Goal: Transaction & Acquisition: Purchase product/service

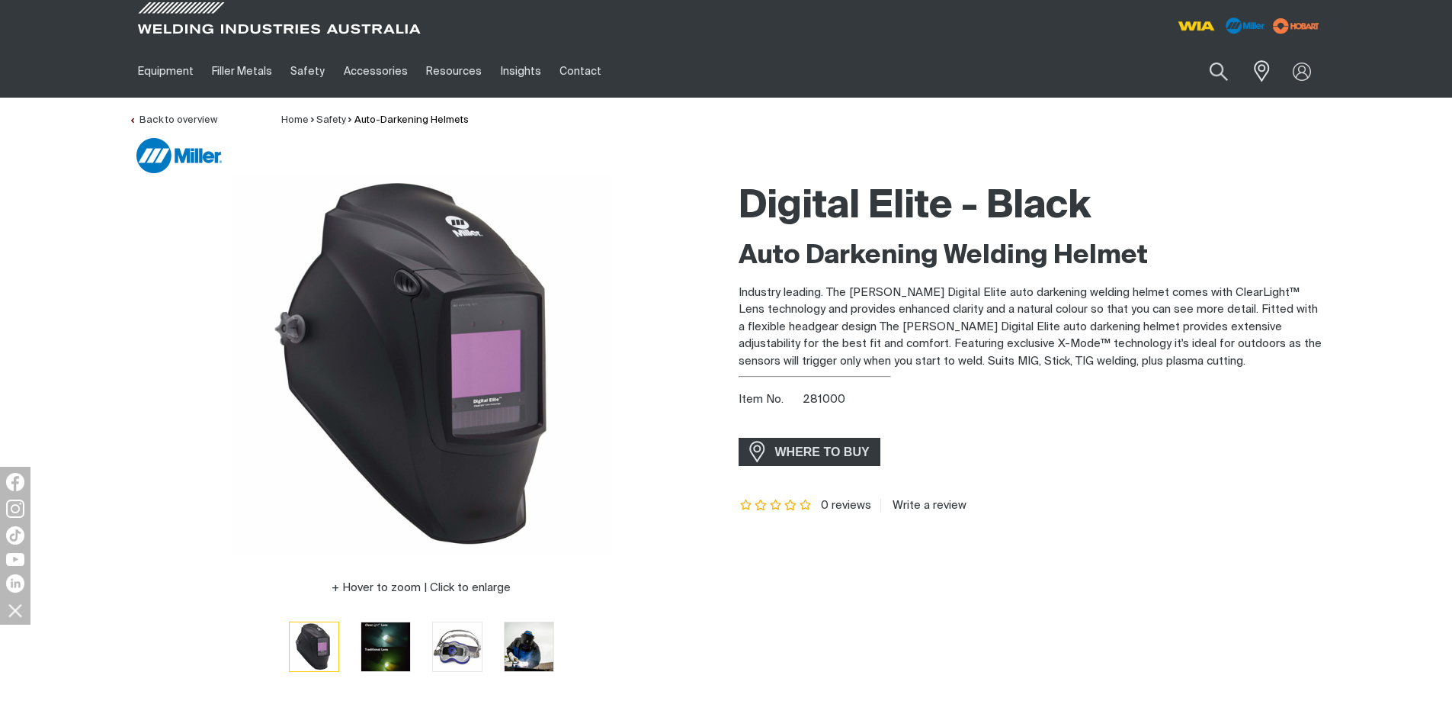
click at [384, 114] on li "Auto-Darkening Helmets" at bounding box center [407, 120] width 122 height 15
click at [377, 120] on link "Auto-Darkening Helmets" at bounding box center [412, 120] width 114 height 10
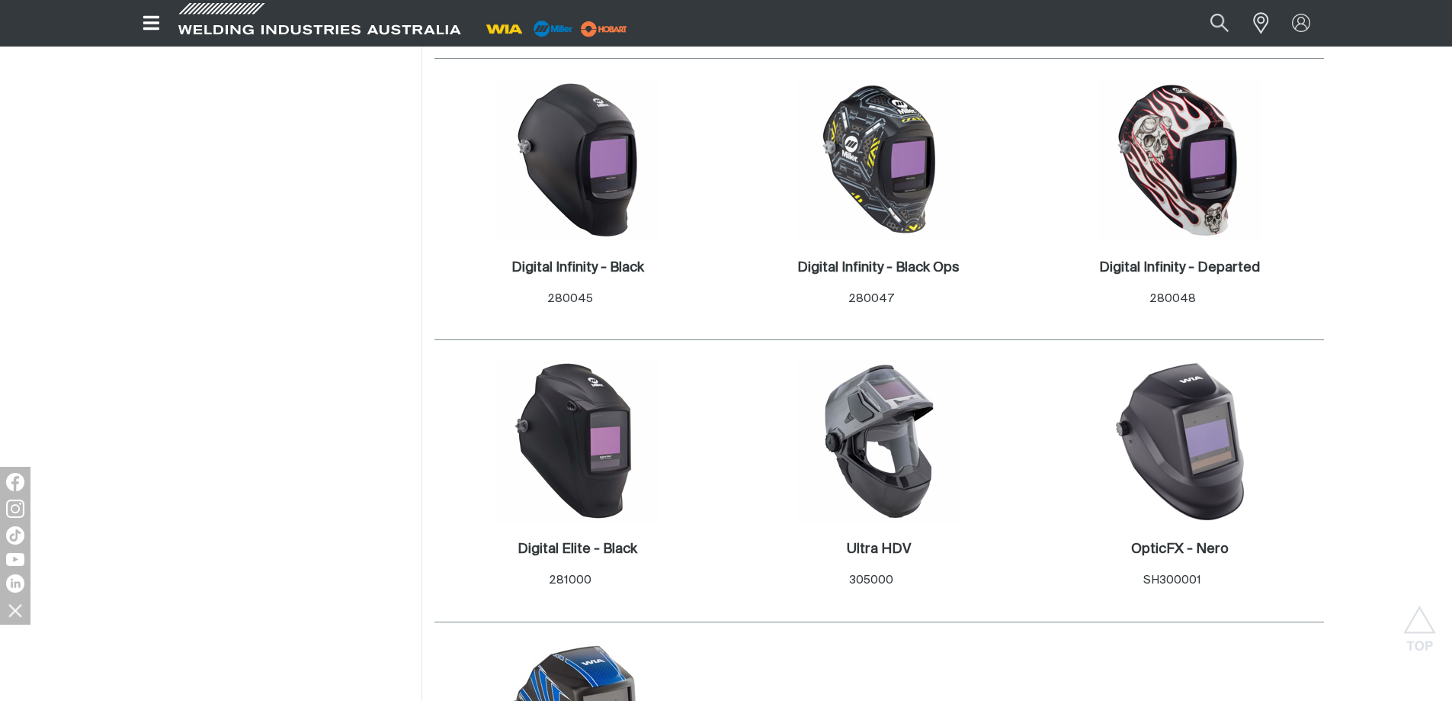
scroll to position [762, 0]
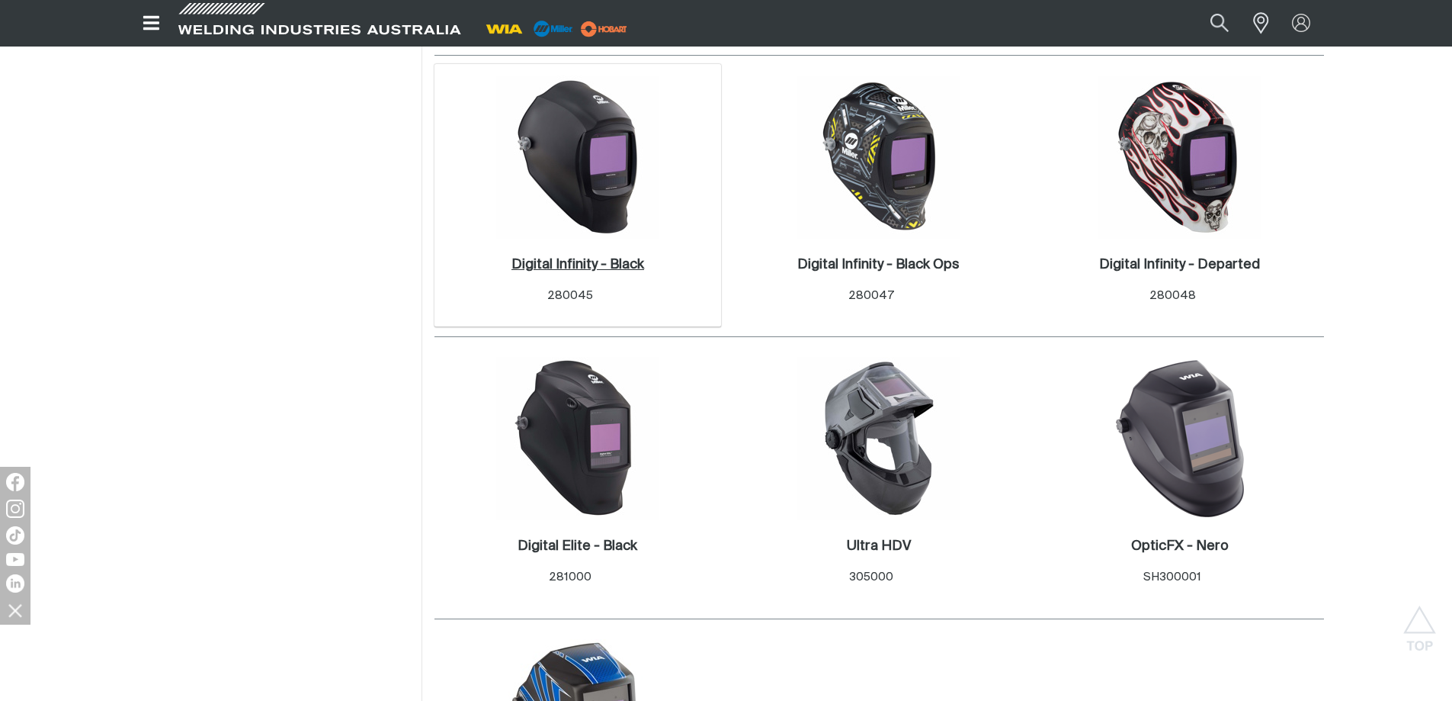
click at [552, 265] on h2 "Digital Infinity - Black ." at bounding box center [578, 265] width 133 height 14
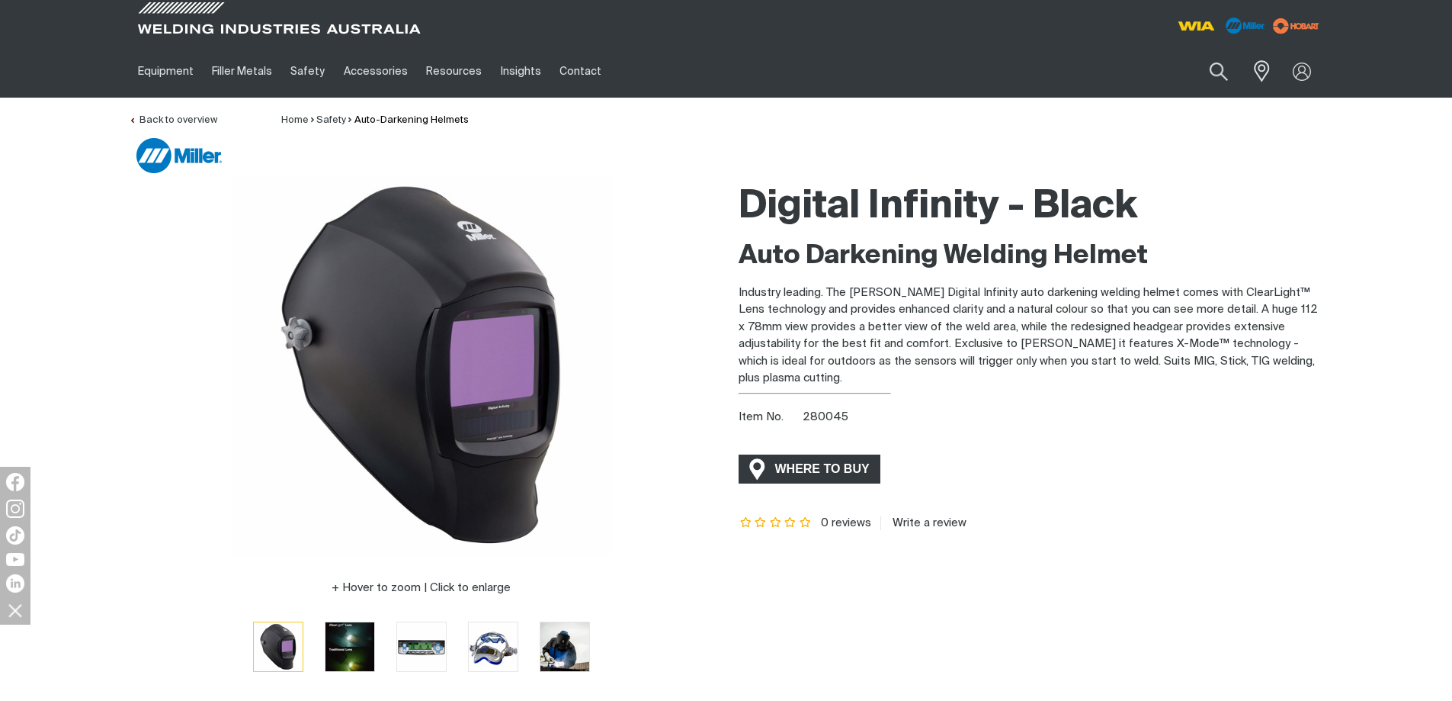
click at [823, 463] on span "WHERE TO BUY" at bounding box center [823, 469] width 114 height 24
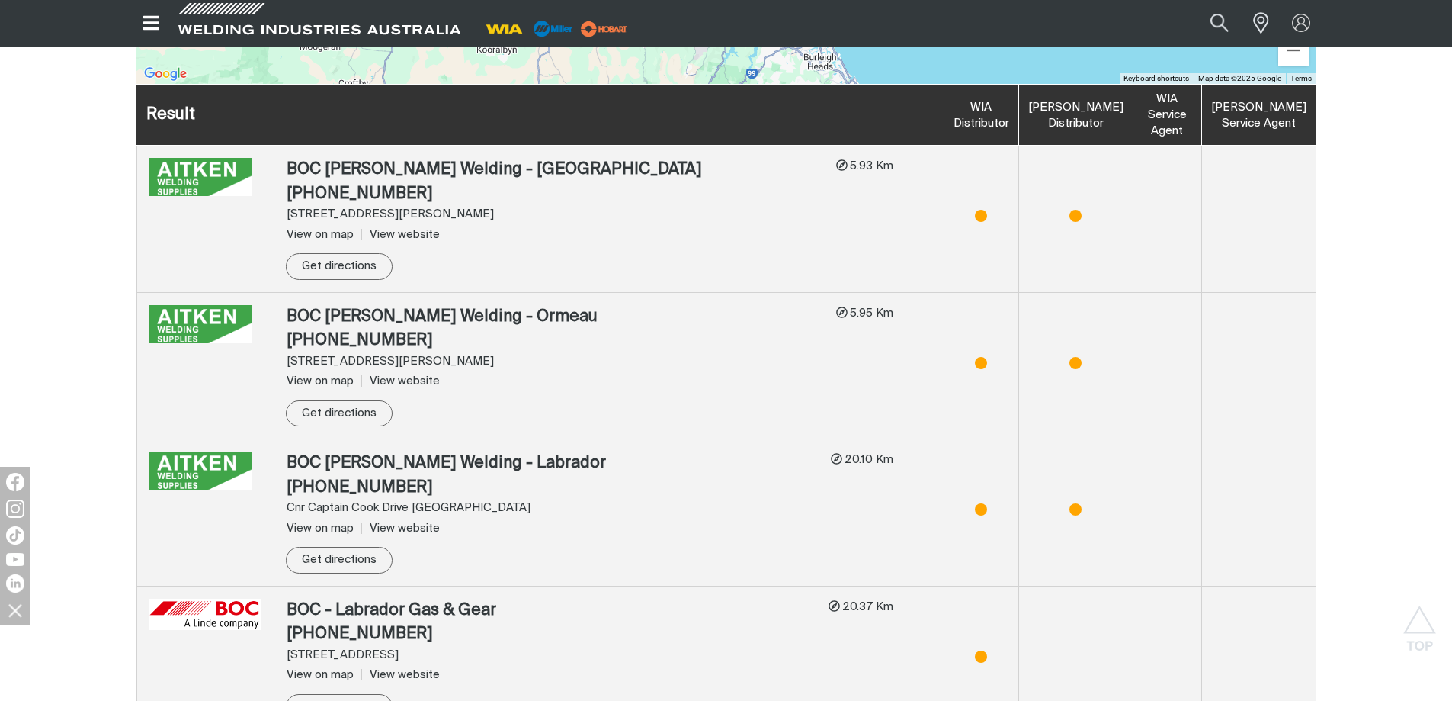
scroll to position [836, 0]
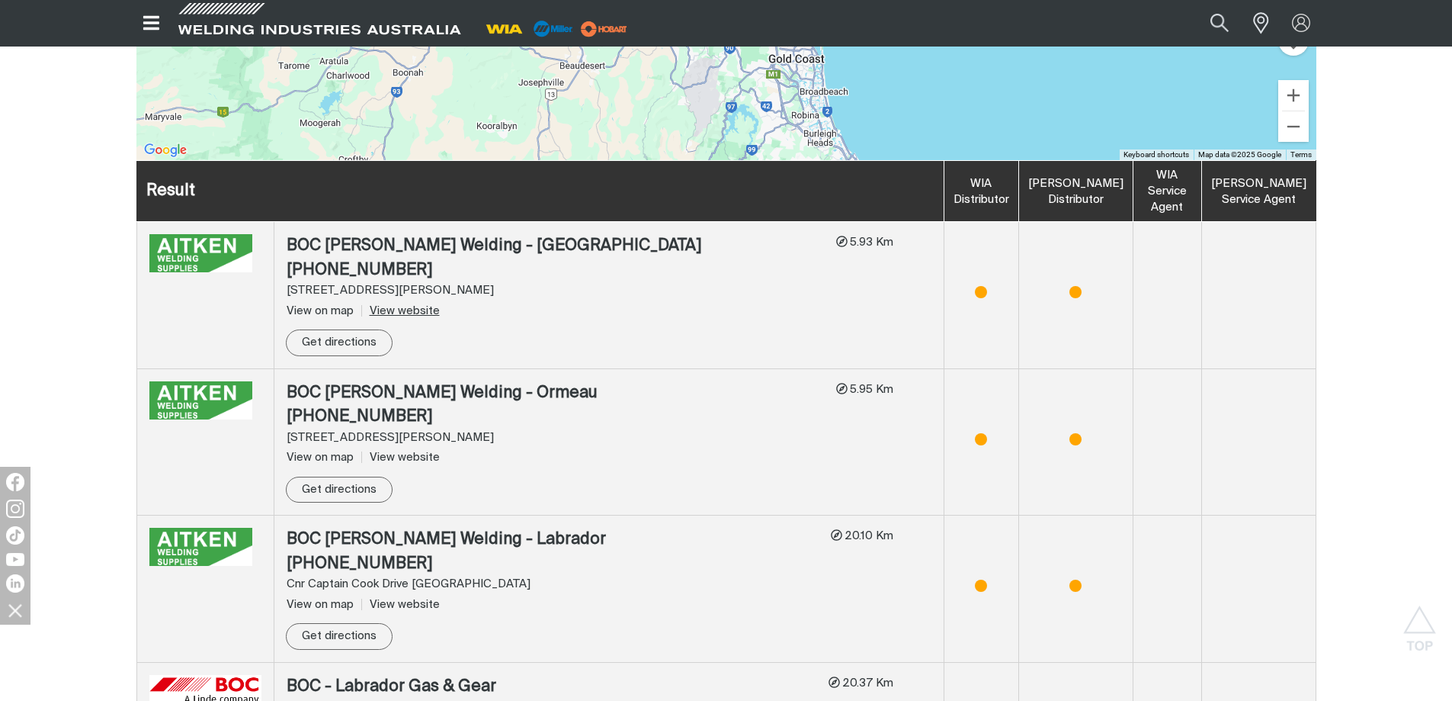
click at [431, 305] on link "View website" at bounding box center [400, 310] width 79 height 11
